Goal: Task Accomplishment & Management: Manage account settings

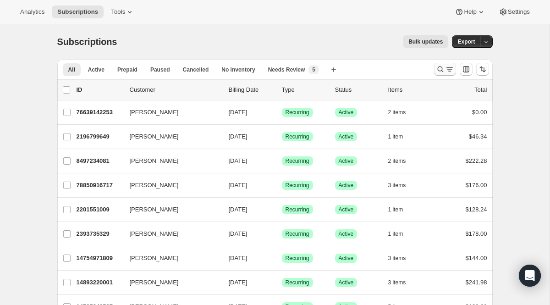
click at [436, 69] on icon "Search and filter results" at bounding box center [440, 69] width 9 height 9
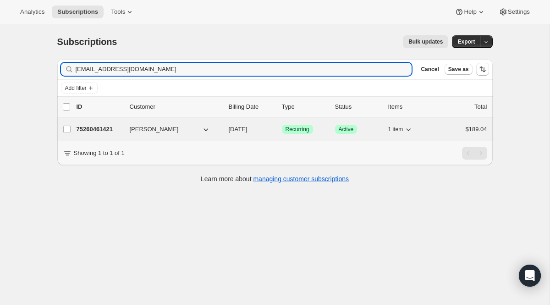
type input "[EMAIL_ADDRESS][DOMAIN_NAME]"
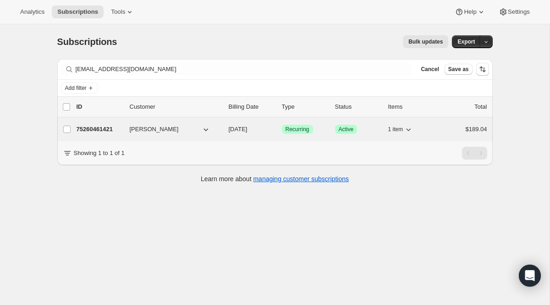
click at [290, 131] on span "Recurring" at bounding box center [297, 128] width 24 height 7
click at [297, 126] on span "Recurring" at bounding box center [297, 128] width 24 height 7
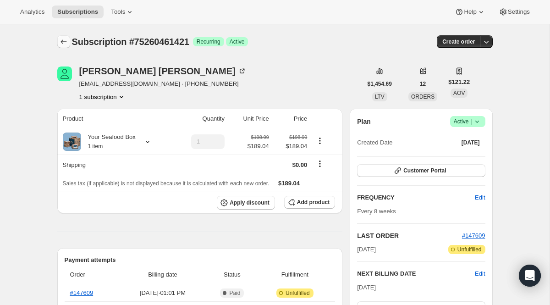
click at [58, 44] on button "Subscriptions" at bounding box center [63, 41] width 13 height 13
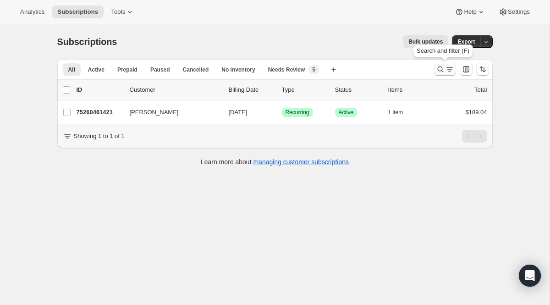
click at [445, 67] on icon "Search and filter results" at bounding box center [449, 69] width 9 height 9
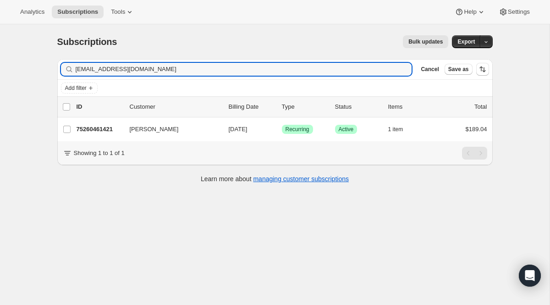
drag, startPoint x: 165, startPoint y: 71, endPoint x: 9, endPoint y: 55, distance: 156.6
click at [9, 55] on div "Subscriptions. This page is ready Subscriptions Bulk updates More actions Bulk …" at bounding box center [274, 176] width 549 height 305
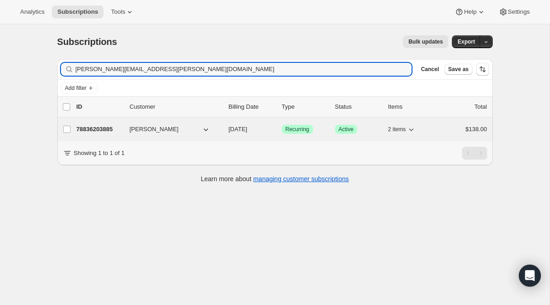
type input "[PERSON_NAME][EMAIL_ADDRESS][PERSON_NAME][DOMAIN_NAME]"
click at [302, 130] on span "Recurring" at bounding box center [297, 128] width 24 height 7
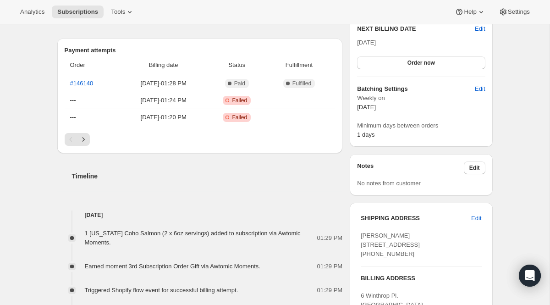
scroll to position [380, 0]
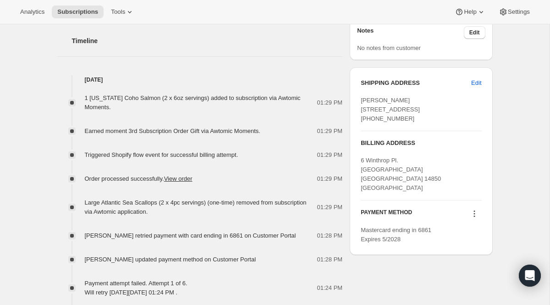
click at [475, 218] on icon at bounding box center [473, 213] width 9 height 9
click at [465, 237] on span "Send link to update card" at bounding box center [471, 239] width 64 height 7
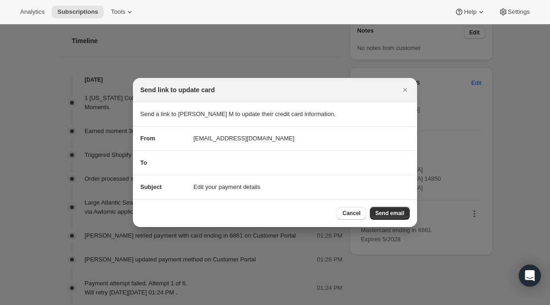
click at [388, 204] on div "Cancel Send email" at bounding box center [275, 213] width 284 height 28
click at [382, 212] on span "Send email" at bounding box center [389, 212] width 29 height 7
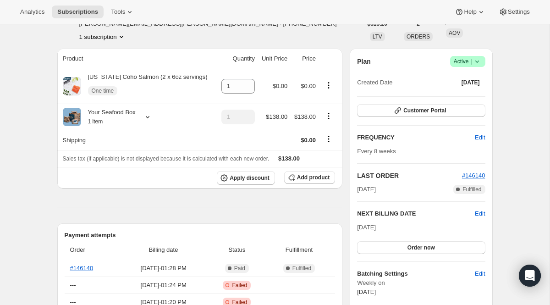
scroll to position [0, 0]
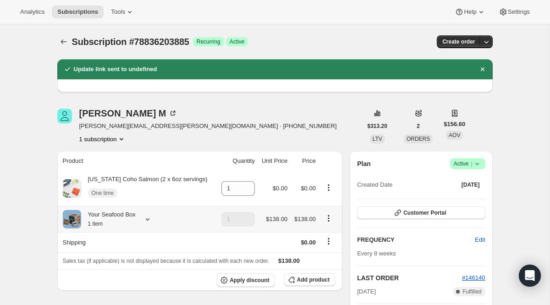
click at [148, 221] on icon at bounding box center [147, 218] width 9 height 9
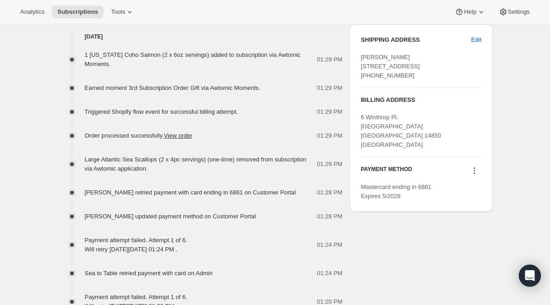
scroll to position [504, 0]
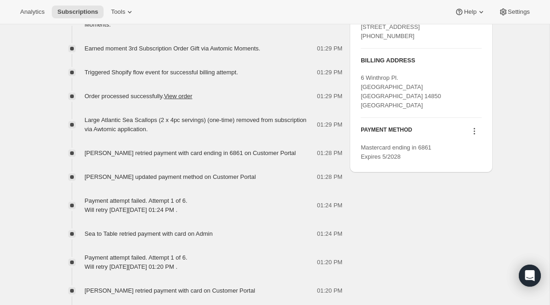
click at [474, 135] on button at bounding box center [474, 131] width 15 height 10
click at [462, 158] on span "Send link to update card" at bounding box center [471, 157] width 64 height 7
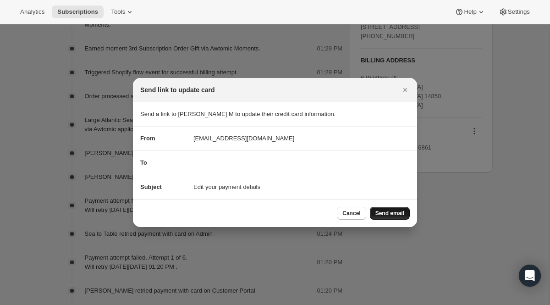
click at [379, 207] on button "Send email" at bounding box center [390, 213] width 40 height 13
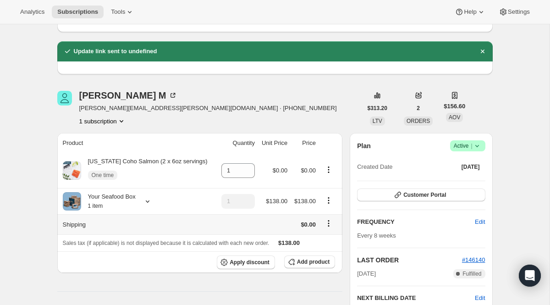
scroll to position [0, 0]
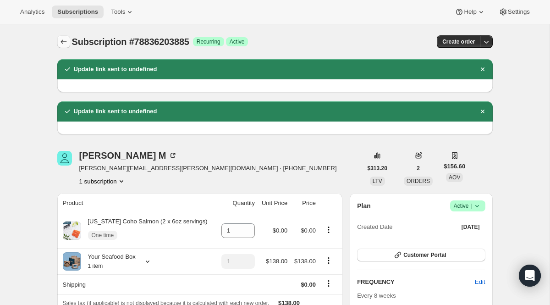
click at [67, 39] on icon "Subscriptions" at bounding box center [63, 41] width 9 height 9
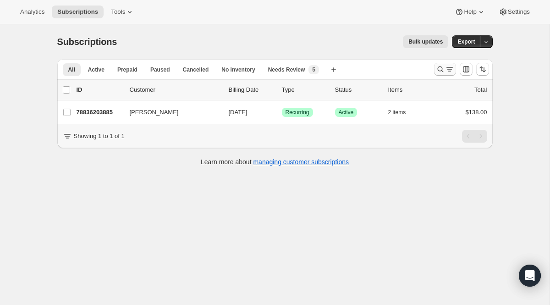
click at [447, 71] on icon "Search and filter results" at bounding box center [449, 69] width 9 height 9
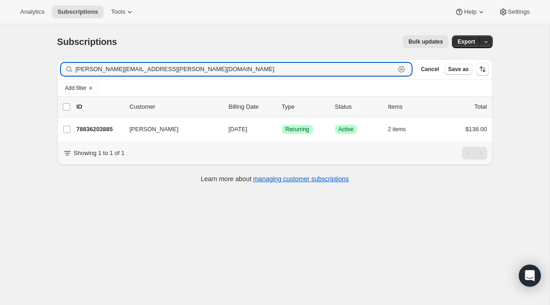
drag, startPoint x: 203, startPoint y: 65, endPoint x: 66, endPoint y: 65, distance: 137.4
click at [66, 65] on div "[PERSON_NAME][EMAIL_ADDRESS][PERSON_NAME][DOMAIN_NAME] Clear" at bounding box center [236, 69] width 351 height 13
paste input "[EMAIL_ADDRESS][DOMAIN_NAME]"
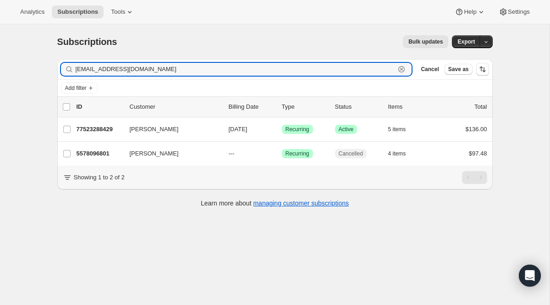
type input "[EMAIL_ADDRESS][DOMAIN_NAME]"
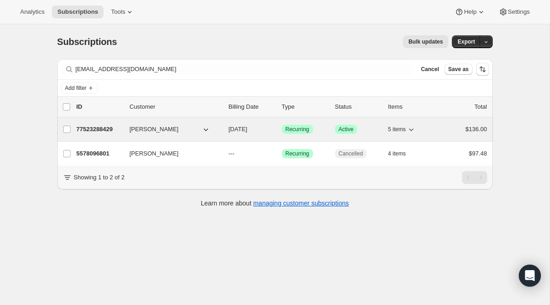
click at [291, 131] on span "Recurring" at bounding box center [297, 128] width 24 height 7
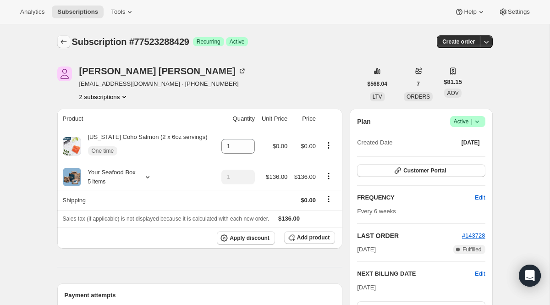
click at [62, 39] on icon "Subscriptions" at bounding box center [63, 41] width 9 height 9
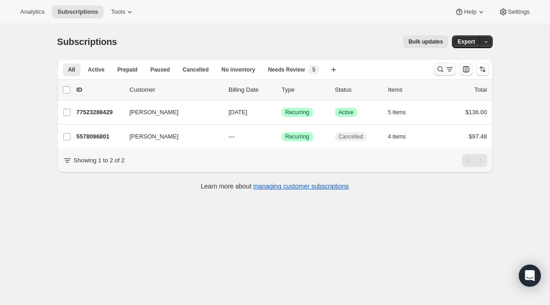
click at [447, 75] on button "Search and filter results" at bounding box center [445, 69] width 22 height 13
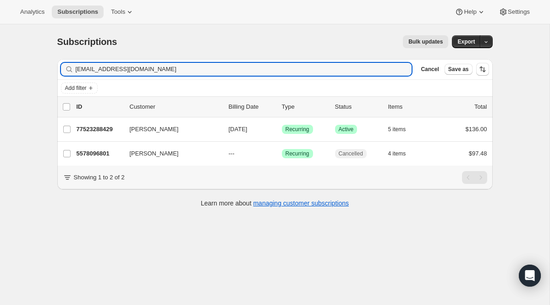
drag, startPoint x: 160, startPoint y: 70, endPoint x: 27, endPoint y: 49, distance: 134.8
click at [27, 49] on div "Subscriptions. This page is ready Subscriptions Bulk updates More actions Bulk …" at bounding box center [274, 176] width 549 height 305
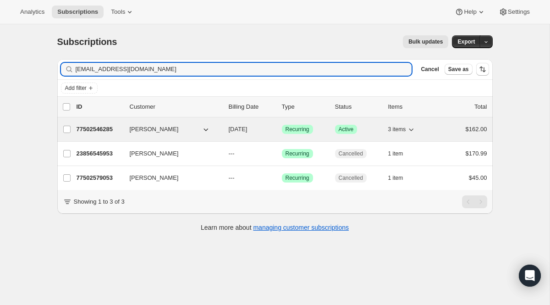
type input "[EMAIL_ADDRESS][DOMAIN_NAME]"
click at [301, 128] on span "Recurring" at bounding box center [297, 128] width 24 height 7
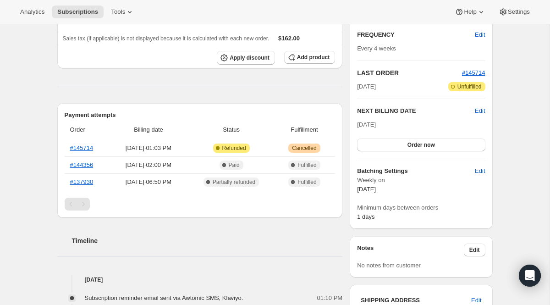
scroll to position [184, 0]
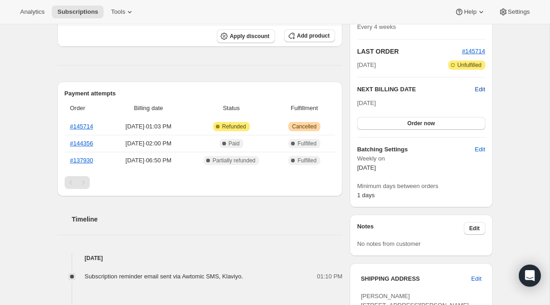
click at [480, 89] on span "Edit" at bounding box center [480, 89] width 10 height 9
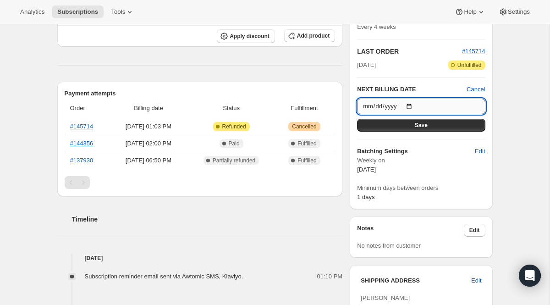
click at [415, 107] on input "[DATE]" at bounding box center [421, 106] width 128 height 16
type input "[DATE]"
click at [446, 125] on button "Save" at bounding box center [421, 125] width 128 height 13
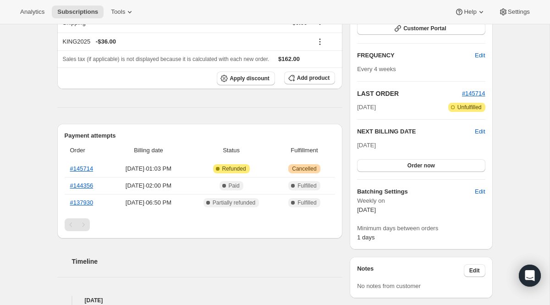
scroll to position [0, 0]
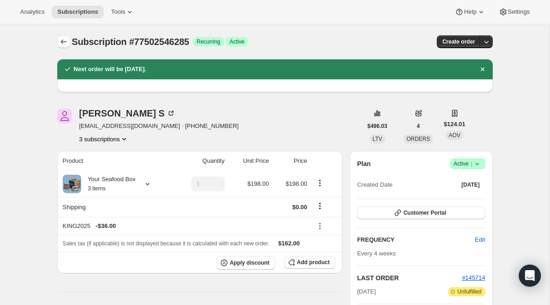
click at [65, 46] on button "Subscriptions" at bounding box center [63, 41] width 13 height 13
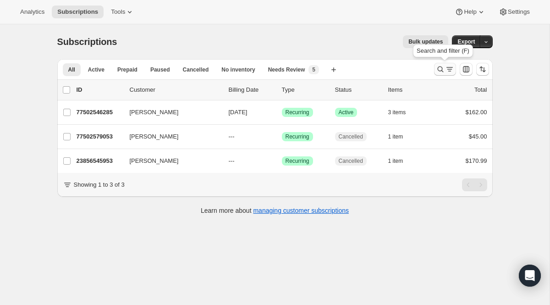
click at [446, 71] on icon "Search and filter results" at bounding box center [449, 69] width 9 height 9
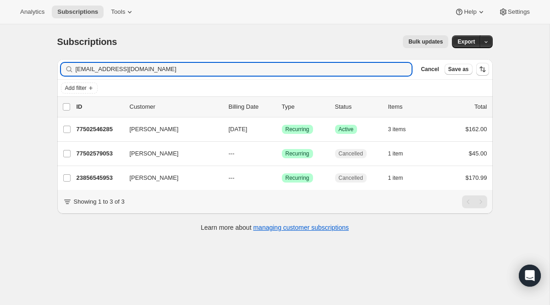
click at [199, 77] on div "Filter subscribers [EMAIL_ADDRESS][DOMAIN_NAME] Clear Cancel Save as" at bounding box center [274, 69] width 435 height 20
drag, startPoint x: 198, startPoint y: 71, endPoint x: 13, endPoint y: 44, distance: 186.6
click at [13, 44] on div "Subscriptions. This page is ready Subscriptions Bulk updates More actions Bulk …" at bounding box center [274, 176] width 549 height 305
paste input "[EMAIL_ADDRESS]"
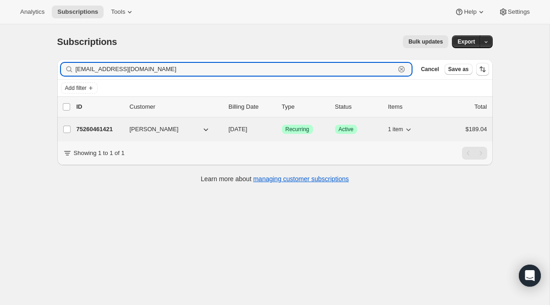
type input "[EMAIL_ADDRESS][DOMAIN_NAME]"
click at [304, 125] on div "Success Recurring" at bounding box center [305, 129] width 46 height 9
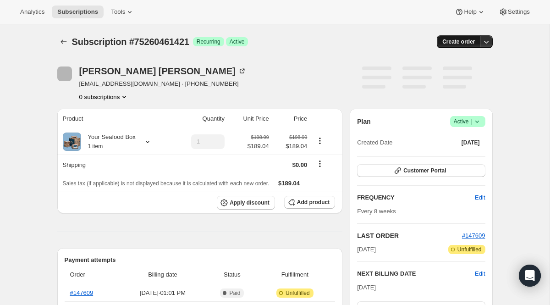
click at [461, 44] on span "Create order" at bounding box center [458, 41] width 33 height 7
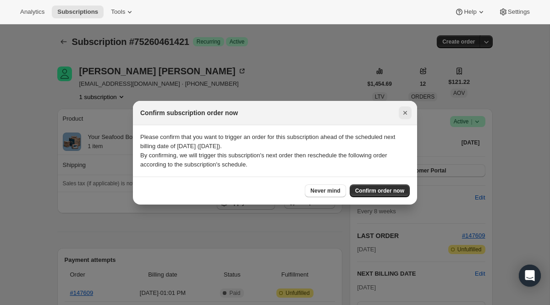
click at [406, 110] on icon "Close" at bounding box center [404, 112] width 9 height 9
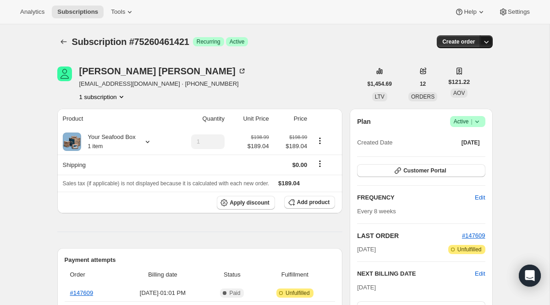
click at [487, 39] on icon "button" at bounding box center [485, 41] width 9 height 9
click at [352, 55] on div "Subscription #75260461421. This page is ready Subscription #75260461421 Success…" at bounding box center [274, 41] width 435 height 35
click at [455, 116] on span "Success Active |" at bounding box center [467, 121] width 35 height 11
click at [455, 154] on span "Cancel subscription" at bounding box center [464, 155] width 52 height 7
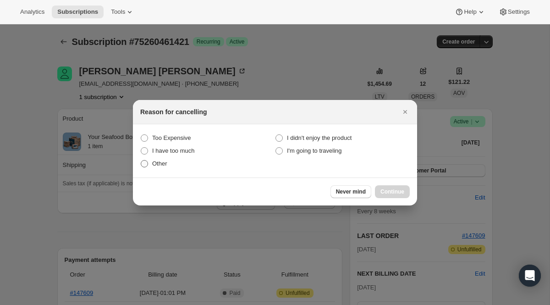
click at [164, 164] on span "Other" at bounding box center [159, 163] width 15 height 7
click at [141, 160] on input "Other" at bounding box center [141, 160] width 0 height 0
radio input "true"
click at [380, 185] on button "Continue" at bounding box center [392, 191] width 35 height 13
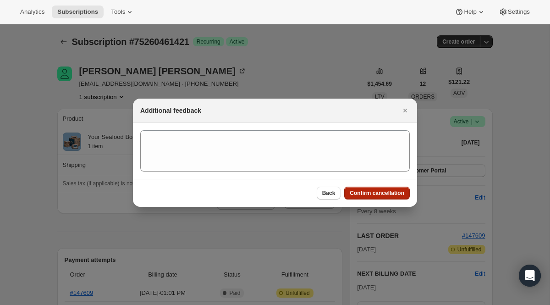
click at [380, 185] on div "Back Confirm cancellation" at bounding box center [275, 193] width 284 height 28
click at [375, 190] on span "Confirm cancellation" at bounding box center [376, 192] width 55 height 7
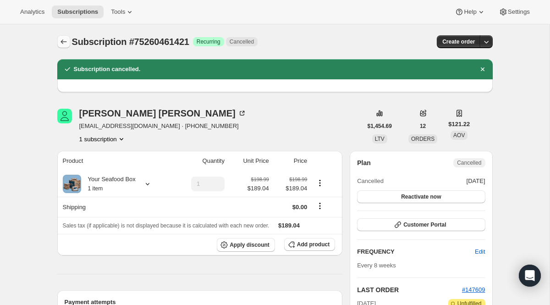
click at [61, 40] on icon "Subscriptions" at bounding box center [63, 41] width 9 height 9
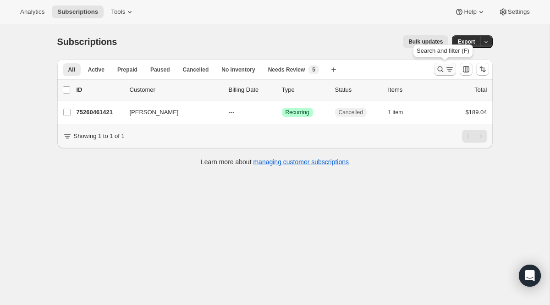
click at [444, 67] on div "Search and filter results" at bounding box center [445, 69] width 18 height 9
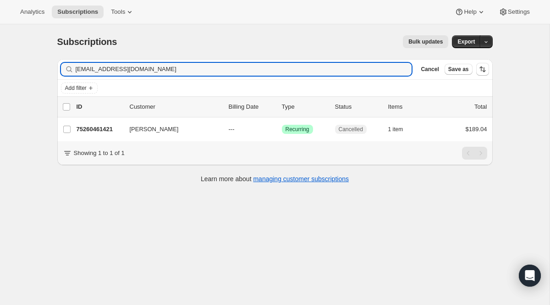
drag, startPoint x: 161, startPoint y: 71, endPoint x: 37, endPoint y: 57, distance: 124.9
click at [37, 57] on div "Subscriptions. This page is ready Subscriptions Bulk updates More actions Bulk …" at bounding box center [274, 176] width 549 height 305
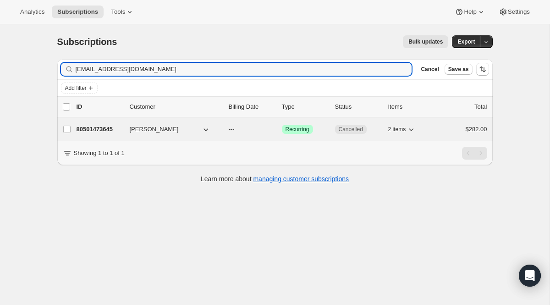
type input "[EMAIL_ADDRESS][DOMAIN_NAME]"
click at [287, 124] on div "80501473645 [PERSON_NAME] --- Success Recurring Cancelled 2 items $282.00" at bounding box center [281, 129] width 410 height 13
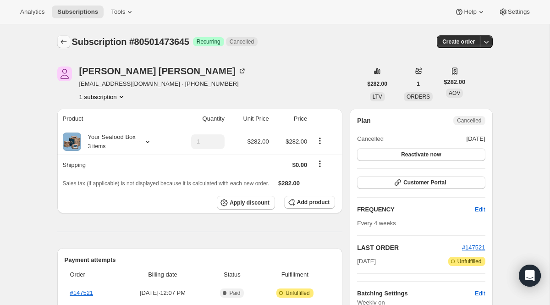
click at [62, 44] on icon "Subscriptions" at bounding box center [63, 41] width 9 height 9
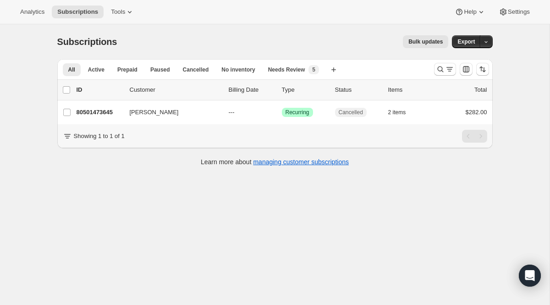
click at [434, 60] on div at bounding box center [461, 69] width 62 height 18
click at [441, 62] on div at bounding box center [461, 69] width 62 height 18
click at [441, 76] on div at bounding box center [461, 69] width 62 height 18
click at [441, 71] on icon "Search and filter results" at bounding box center [440, 69] width 9 height 9
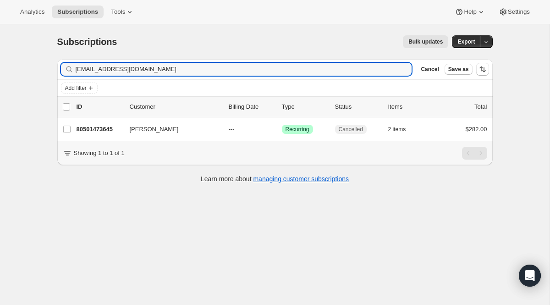
drag, startPoint x: 155, startPoint y: 61, endPoint x: 49, endPoint y: 55, distance: 106.5
click at [49, 55] on div "Subscriptions. This page is ready Subscriptions Bulk updates More actions Bulk …" at bounding box center [274, 108] width 457 height 168
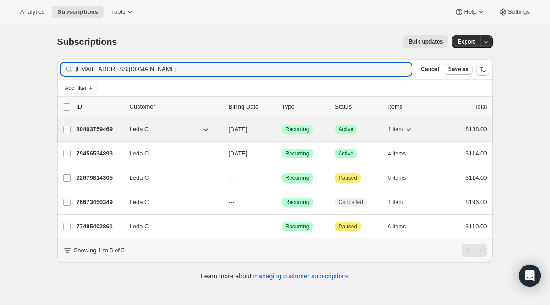
type input "[EMAIL_ADDRESS][DOMAIN_NAME]"
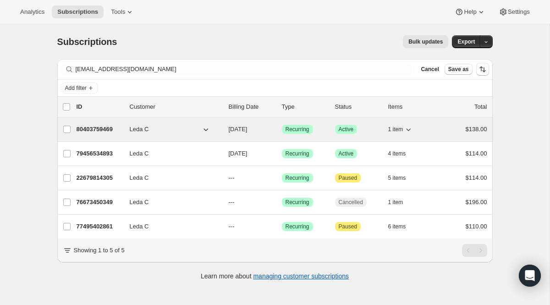
click at [295, 129] on span "Recurring" at bounding box center [297, 128] width 24 height 7
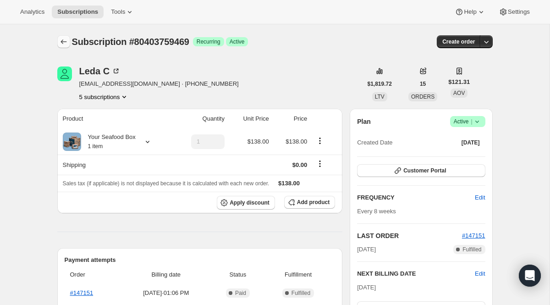
click at [61, 44] on icon "Subscriptions" at bounding box center [63, 41] width 9 height 9
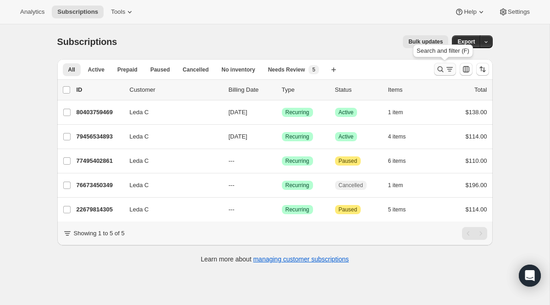
click at [444, 75] on button "Search and filter results" at bounding box center [445, 69] width 22 height 13
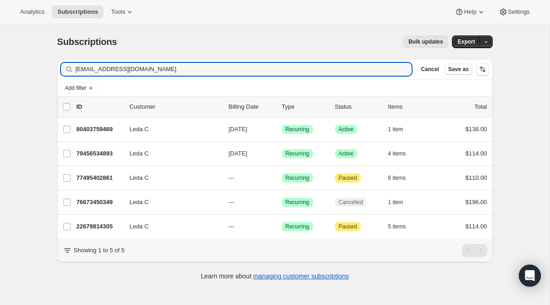
drag, startPoint x: 187, startPoint y: 73, endPoint x: 51, endPoint y: 50, distance: 137.9
click at [58, 52] on div "Subscriptions. This page is ready Subscriptions Bulk updates More actions Bulk …" at bounding box center [274, 156] width 457 height 265
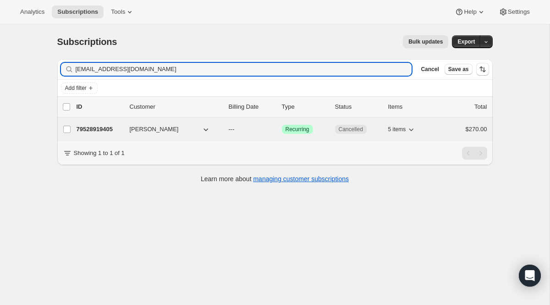
type input "[EMAIL_ADDRESS][DOMAIN_NAME]"
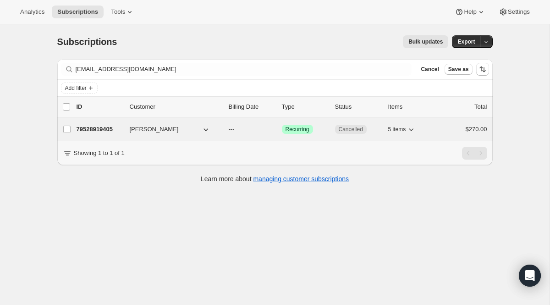
click at [301, 131] on span "Recurring" at bounding box center [297, 128] width 24 height 7
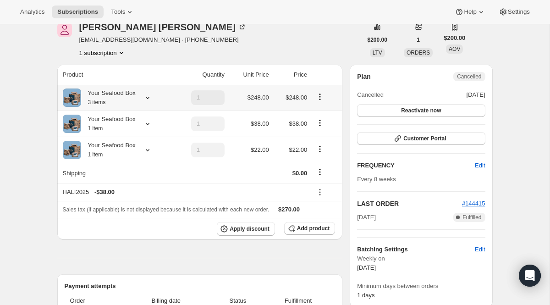
scroll to position [51, 0]
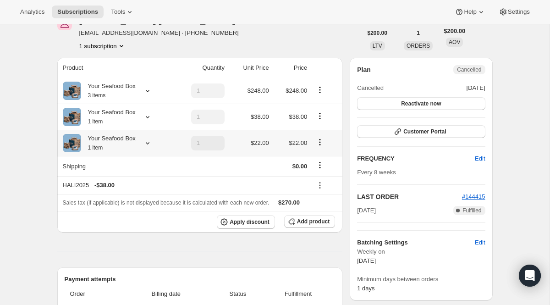
click at [148, 142] on icon at bounding box center [147, 142] width 9 height 9
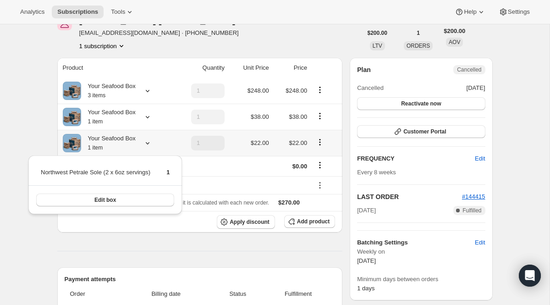
click at [148, 142] on icon at bounding box center [147, 142] width 9 height 9
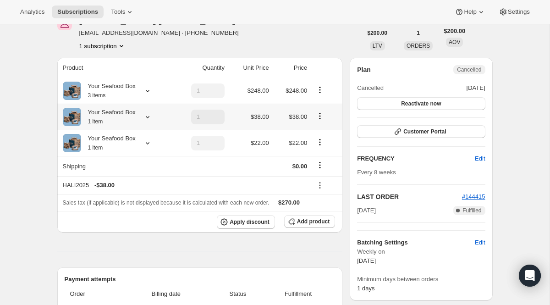
click at [149, 115] on icon at bounding box center [147, 116] width 9 height 9
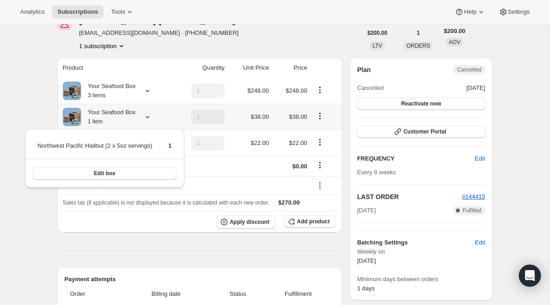
click at [149, 115] on icon at bounding box center [147, 116] width 9 height 9
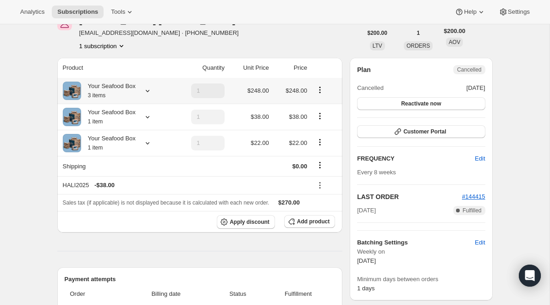
click at [150, 88] on icon at bounding box center [147, 90] width 9 height 9
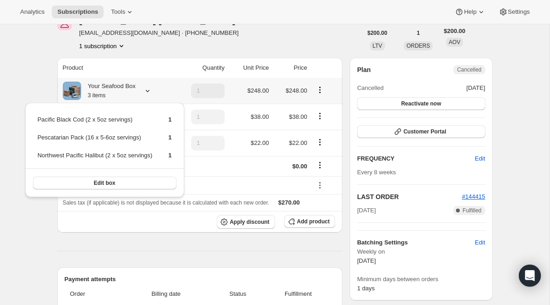
click at [150, 88] on icon at bounding box center [147, 90] width 9 height 9
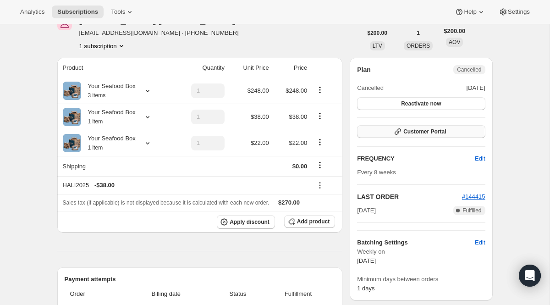
click at [415, 137] on button "Customer Portal" at bounding box center [421, 131] width 128 height 13
